Goal: Navigation & Orientation: Find specific page/section

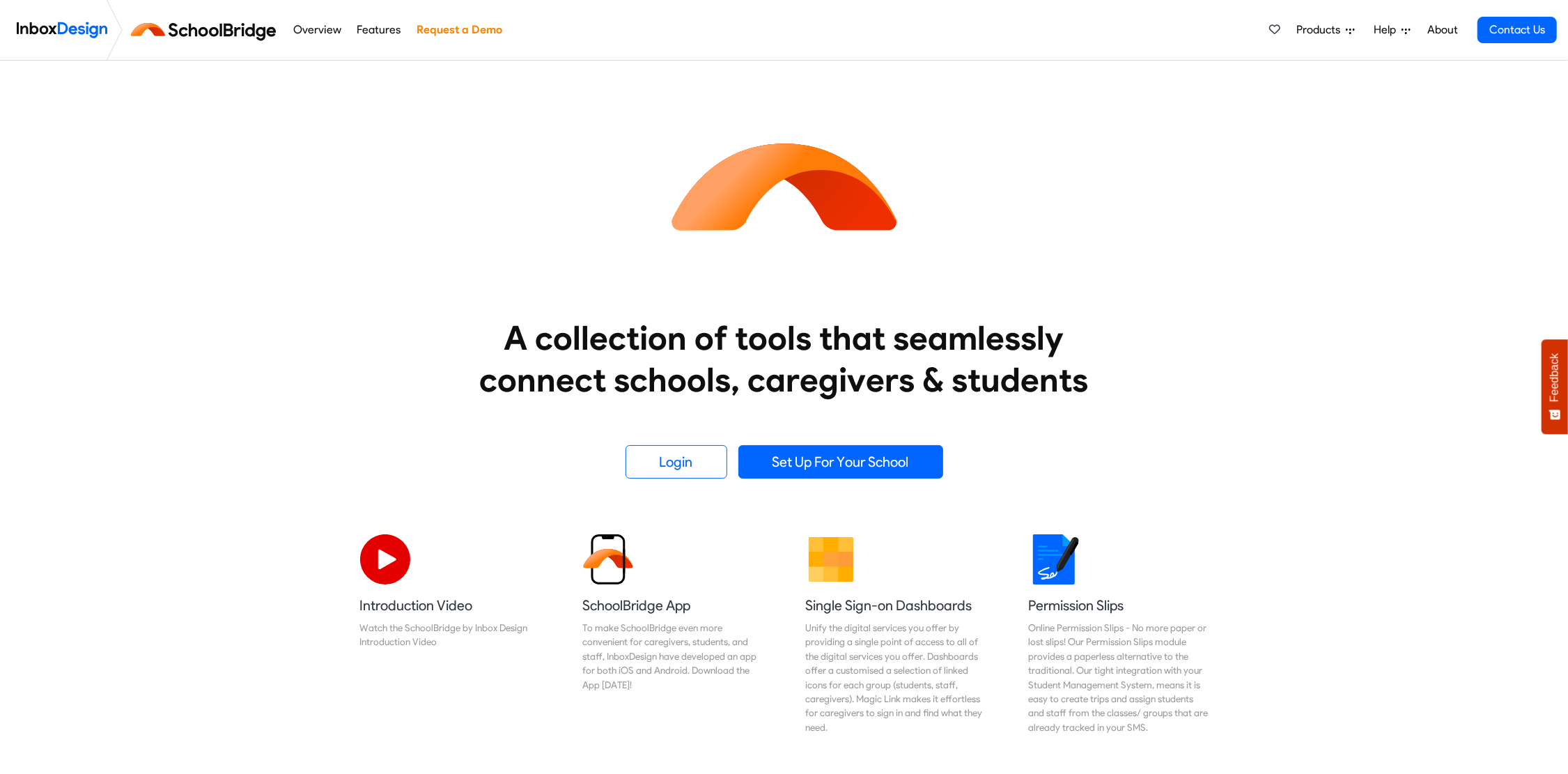
click at [212, 37] on img at bounding box center [206, 29] width 156 height 34
drag, startPoint x: 329, startPoint y: 34, endPoint x: 321, endPoint y: 32, distance: 8.2
click at [329, 34] on link "Overview" at bounding box center [316, 30] width 56 height 27
